Goal: Task Accomplishment & Management: Manage account settings

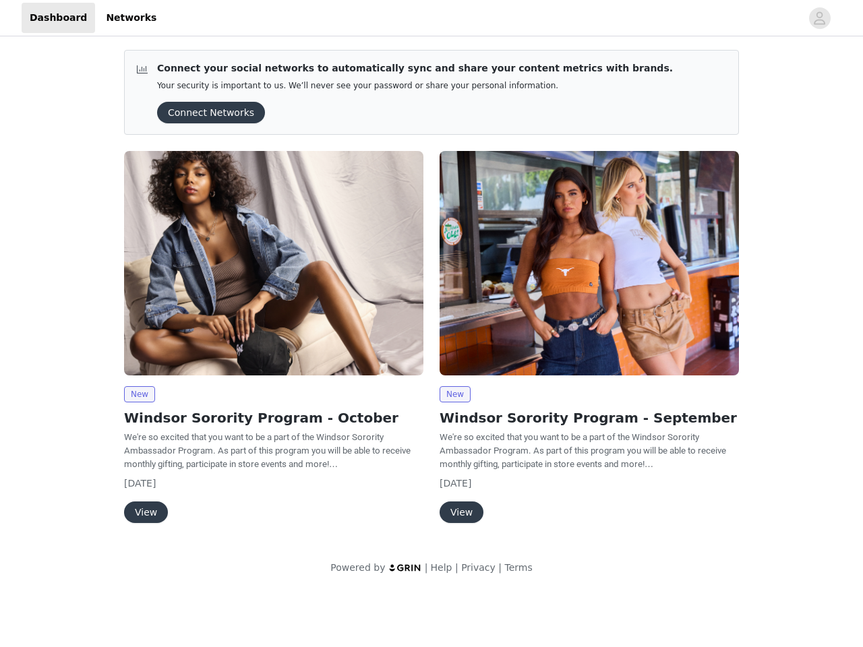
click at [431, 295] on div "New Windsor Sorority Program - September We're so excited that you want to be a…" at bounding box center [588, 340] width 315 height 394
click at [431, 18] on div at bounding box center [482, 18] width 636 height 30
click at [820, 18] on icon "avatar" at bounding box center [819, 18] width 13 height 22
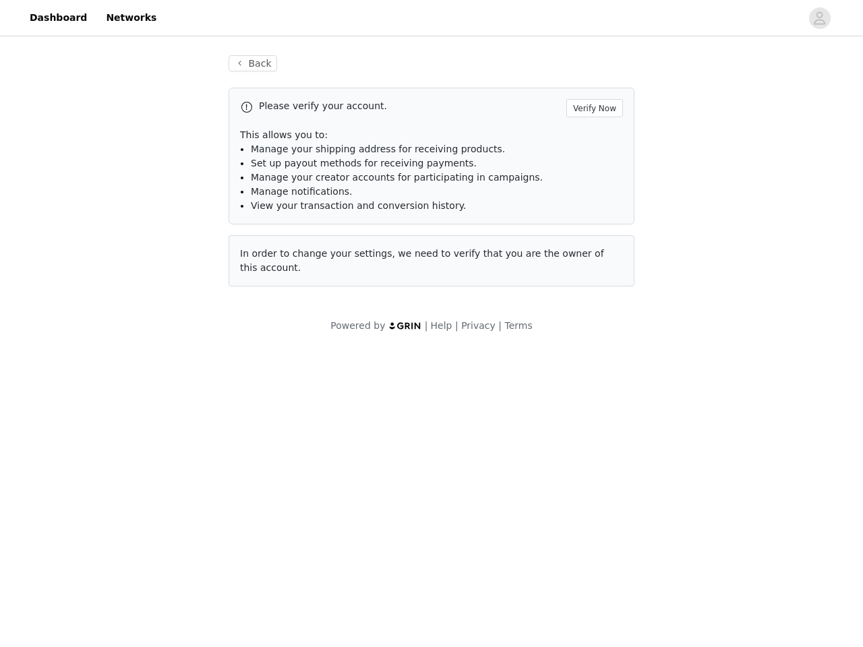
click at [206, 113] on div "Back Please verify your account. Verify Now This allows you to: Manage your shi…" at bounding box center [431, 194] width 863 height 310
click at [274, 263] on div "In order to change your settings, we need to verify that you are the owner of t…" at bounding box center [431, 260] width 406 height 51
click at [139, 394] on body "Dashboard Networks Back Please verify your account. Verify Now This allows you …" at bounding box center [431, 323] width 863 height 647
click at [145, 512] on body "Dashboard Networks Back Please verify your account. Verify Now This allows you …" at bounding box center [431, 323] width 863 height 647
click at [589, 263] on div "In order to change your settings, we need to verify that you are the owner of t…" at bounding box center [431, 260] width 406 height 51
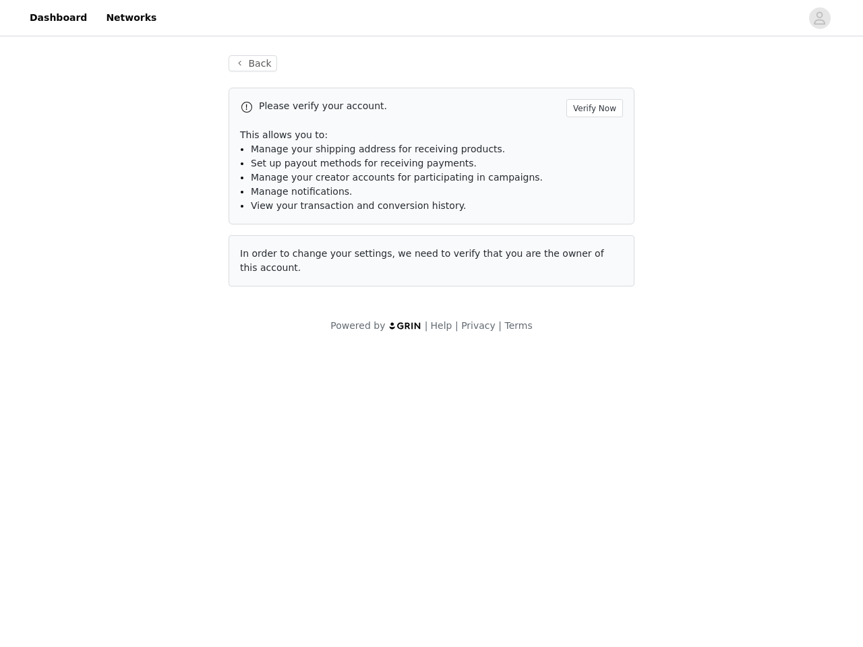
click at [454, 394] on body "Dashboard Networks Back Please verify your account. Verify Now This allows you …" at bounding box center [431, 323] width 863 height 647
click at [460, 512] on body "Dashboard Networks Back Please verify your account. Verify Now This allows you …" at bounding box center [431, 323] width 863 height 647
